Goal: Information Seeking & Learning: Learn about a topic

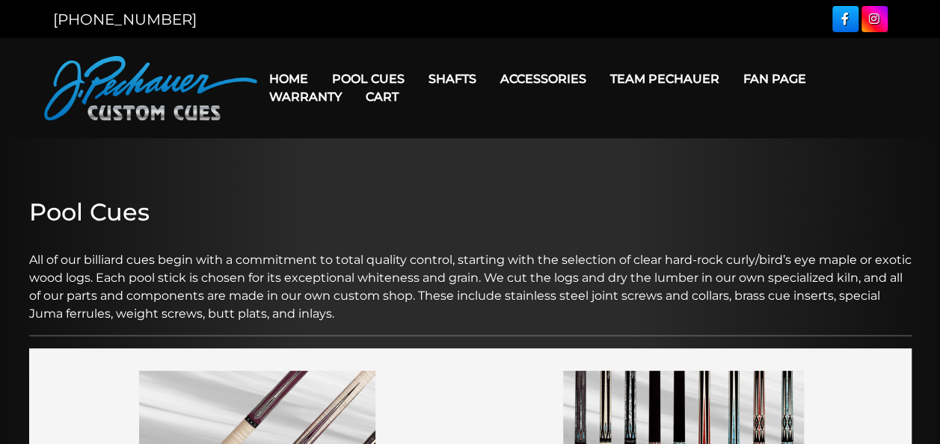
click at [301, 81] on link "Warranty" at bounding box center [305, 97] width 96 height 38
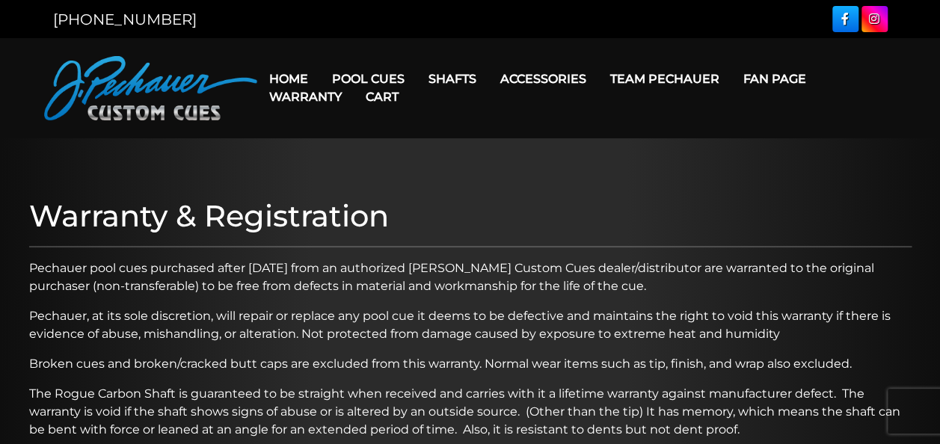
click at [293, 77] on link "Home" at bounding box center [288, 79] width 63 height 38
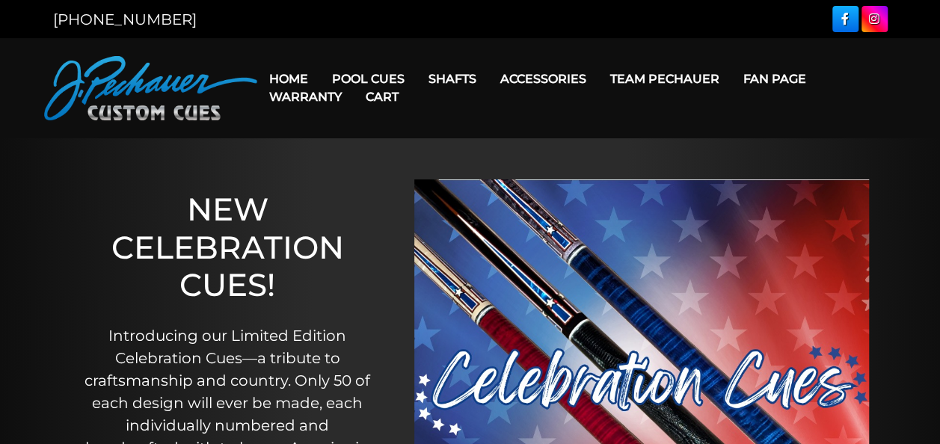
click at [147, 90] on img at bounding box center [150, 88] width 213 height 64
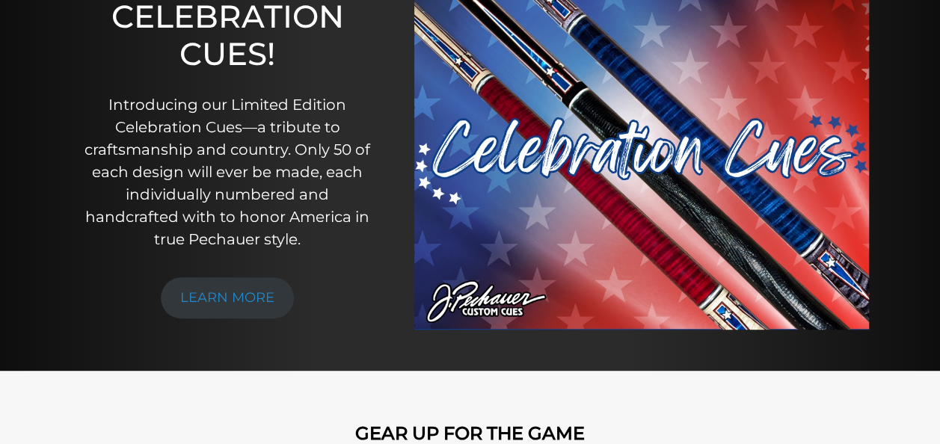
scroll to position [232, 0]
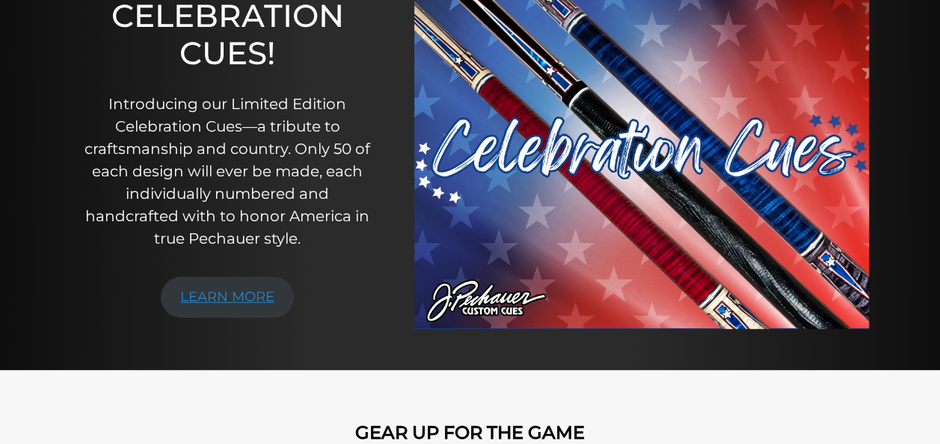
click at [245, 304] on link "LEARN MORE" at bounding box center [227, 297] width 133 height 41
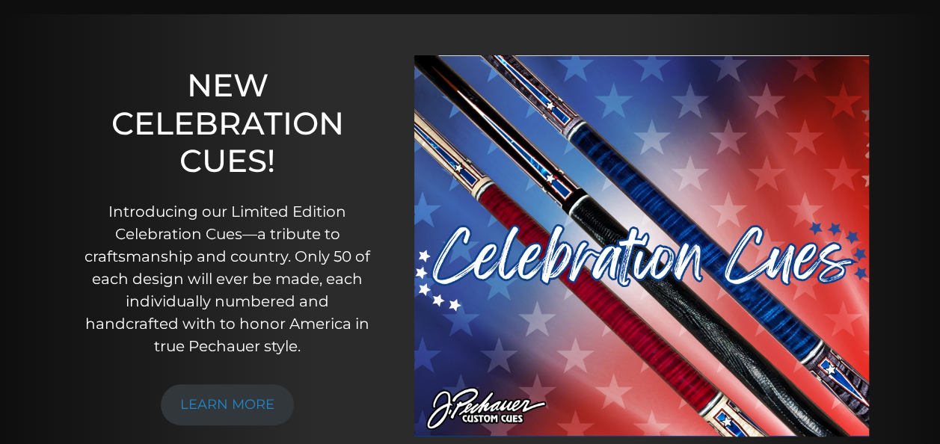
scroll to position [0, 0]
